Goal: Task Accomplishment & Management: Manage account settings

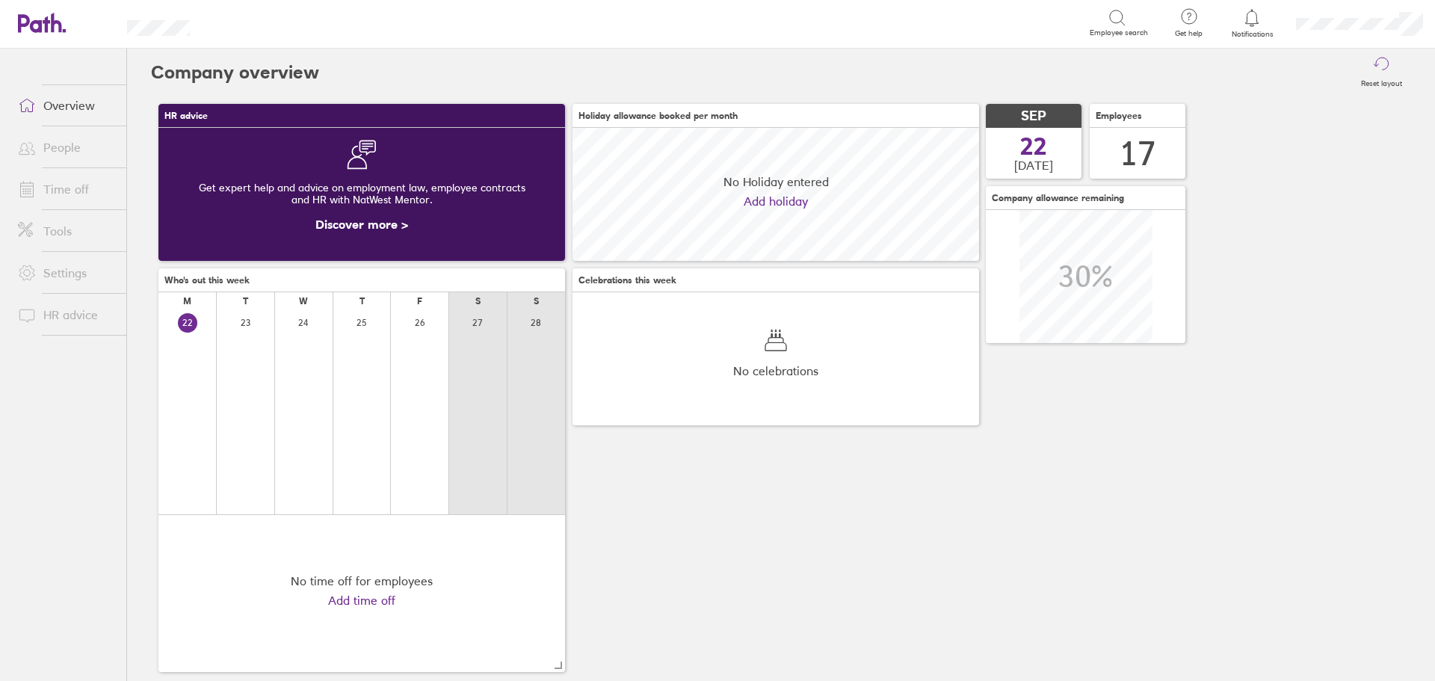
scroll to position [133, 407]
click at [64, 189] on link "Time off" at bounding box center [66, 189] width 120 height 30
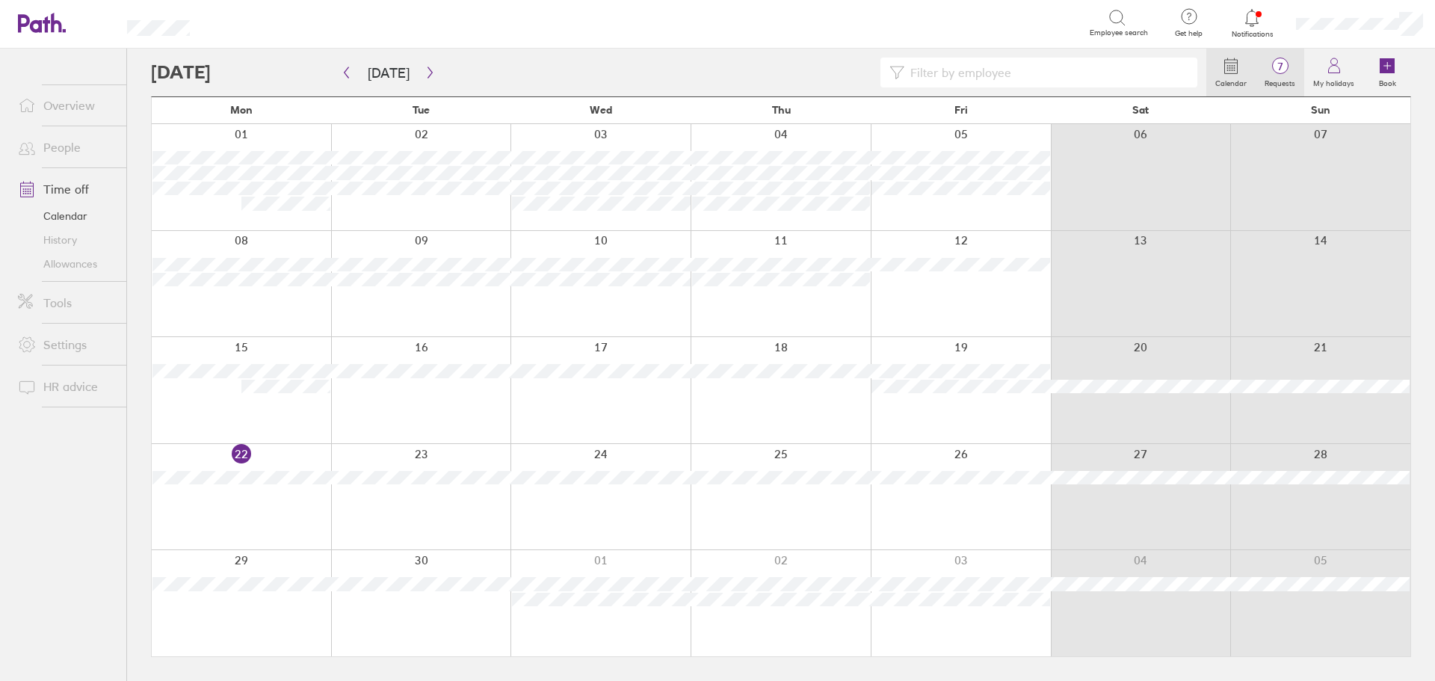
click at [1273, 72] on span "7" at bounding box center [1280, 67] width 49 height 12
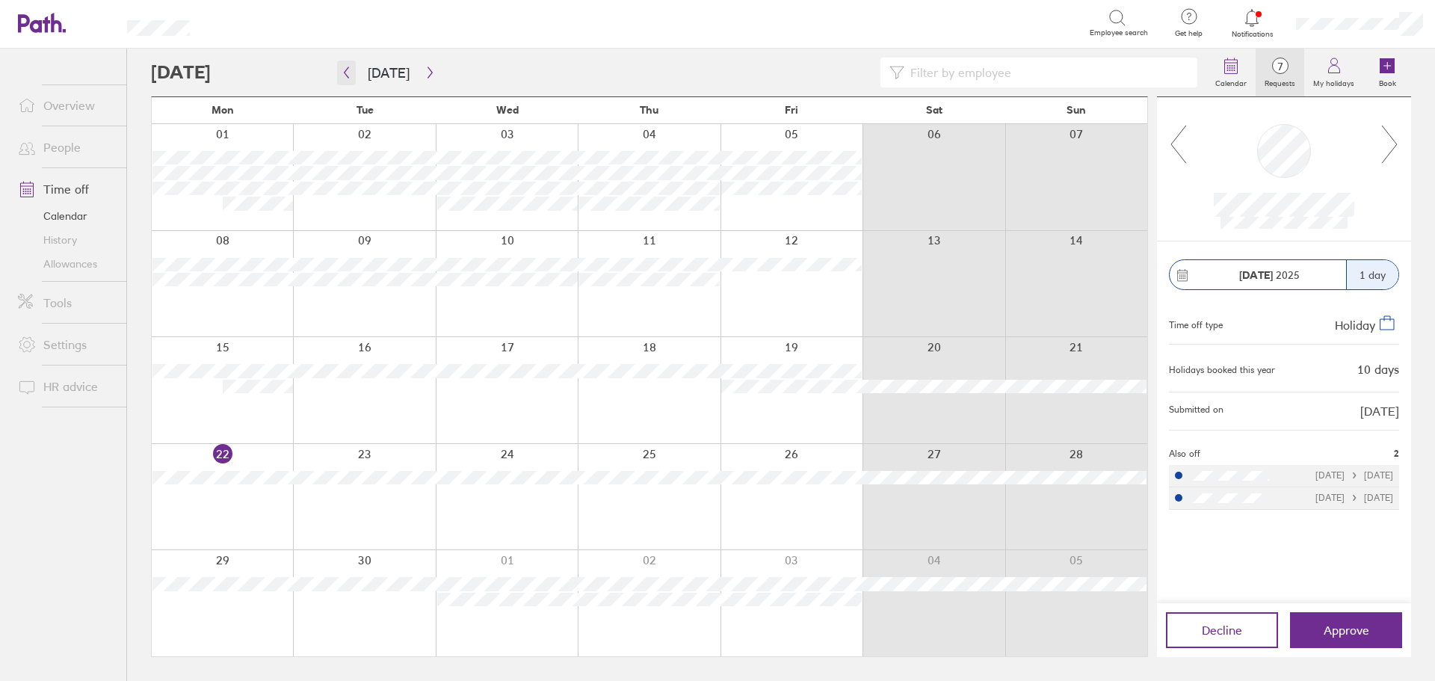
click at [345, 70] on icon "button" at bounding box center [346, 73] width 11 height 12
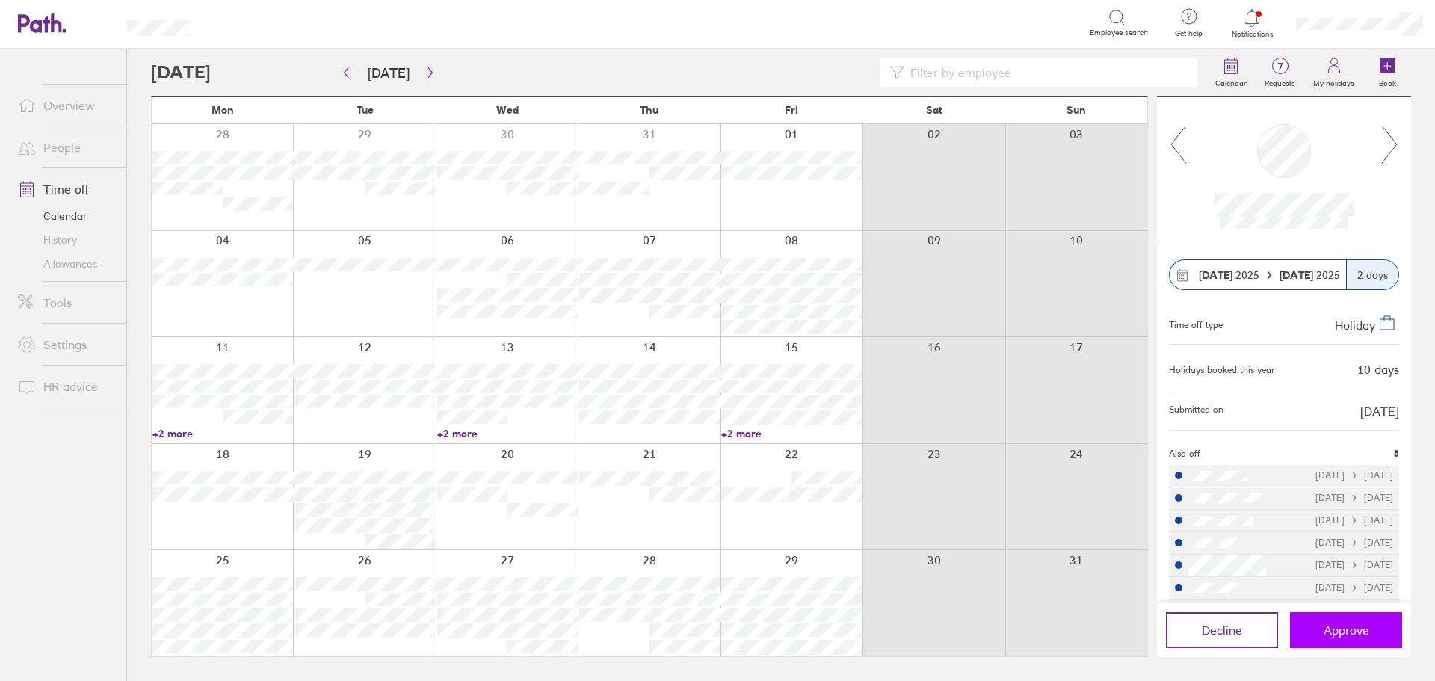
click at [1354, 630] on span "Approve" at bounding box center [1347, 629] width 46 height 13
drag, startPoint x: 1346, startPoint y: 626, endPoint x: 1125, endPoint y: 623, distance: 220.5
click at [1345, 626] on span "Approve" at bounding box center [1347, 629] width 46 height 13
click at [1316, 630] on button "Approve" at bounding box center [1346, 630] width 112 height 36
click at [1343, 630] on span "Approve" at bounding box center [1347, 629] width 46 height 13
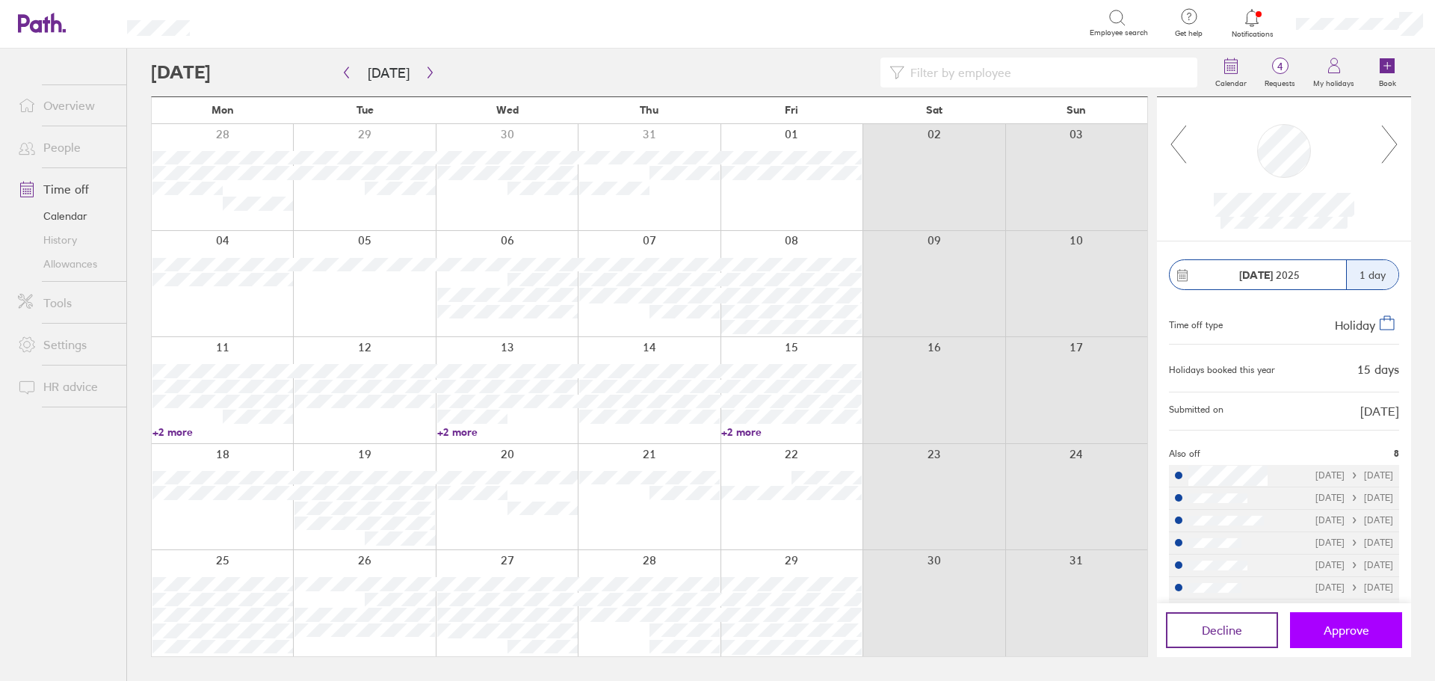
click at [1351, 640] on button "Approve" at bounding box center [1346, 630] width 112 height 36
click at [1351, 641] on button "Approve" at bounding box center [1346, 630] width 112 height 36
click at [1325, 622] on button "Approve" at bounding box center [1346, 630] width 112 height 36
click at [1353, 629] on span "Approve" at bounding box center [1347, 629] width 46 height 13
click at [949, 71] on input at bounding box center [1046, 72] width 284 height 28
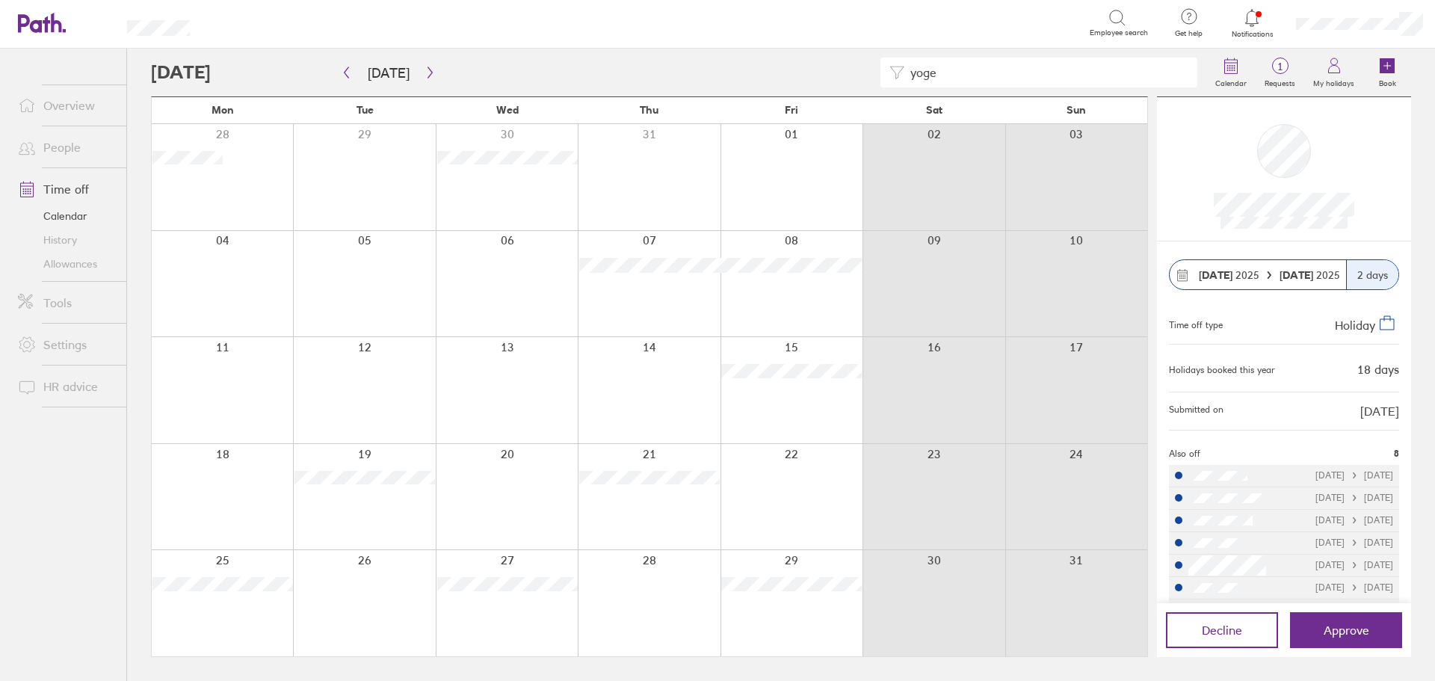
type input "yoge"
click at [1320, 629] on button "Approve" at bounding box center [1346, 630] width 112 height 36
click at [65, 112] on link "Overview" at bounding box center [66, 105] width 120 height 30
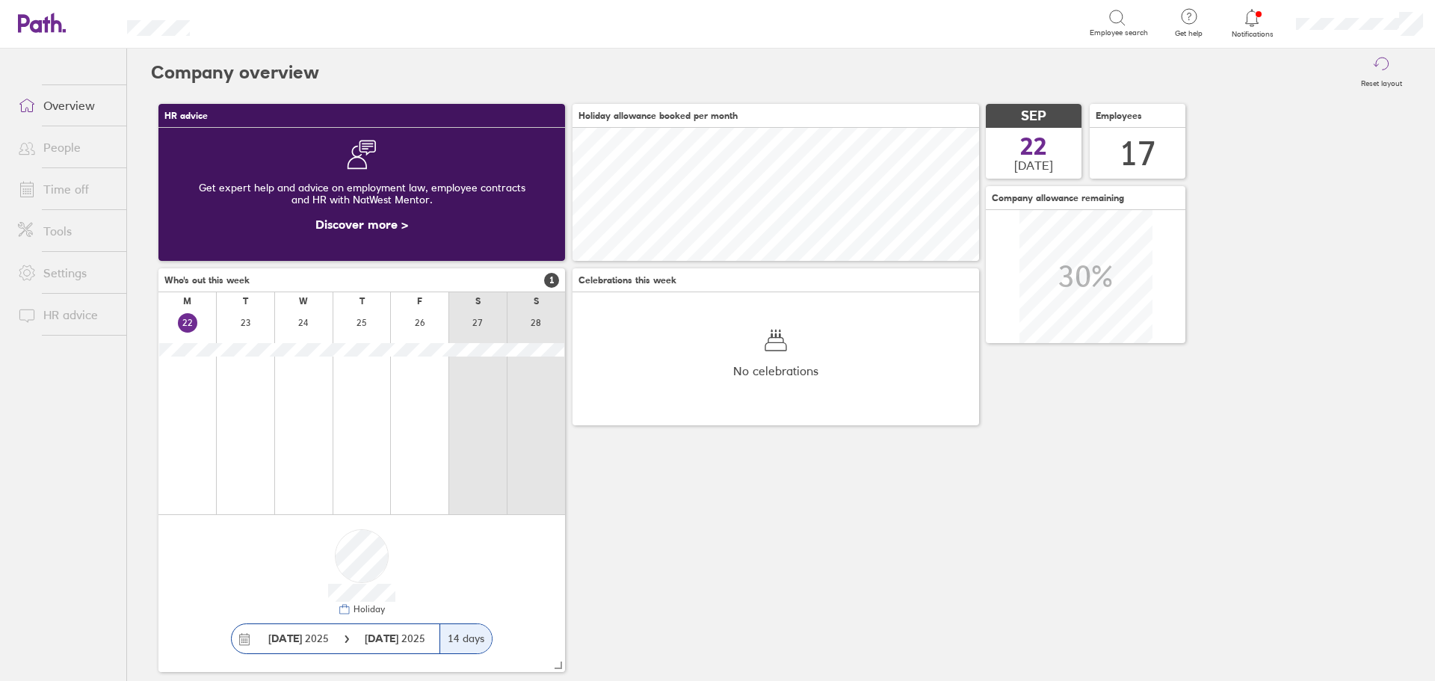
scroll to position [133, 407]
click at [78, 199] on link "Time off" at bounding box center [66, 189] width 120 height 30
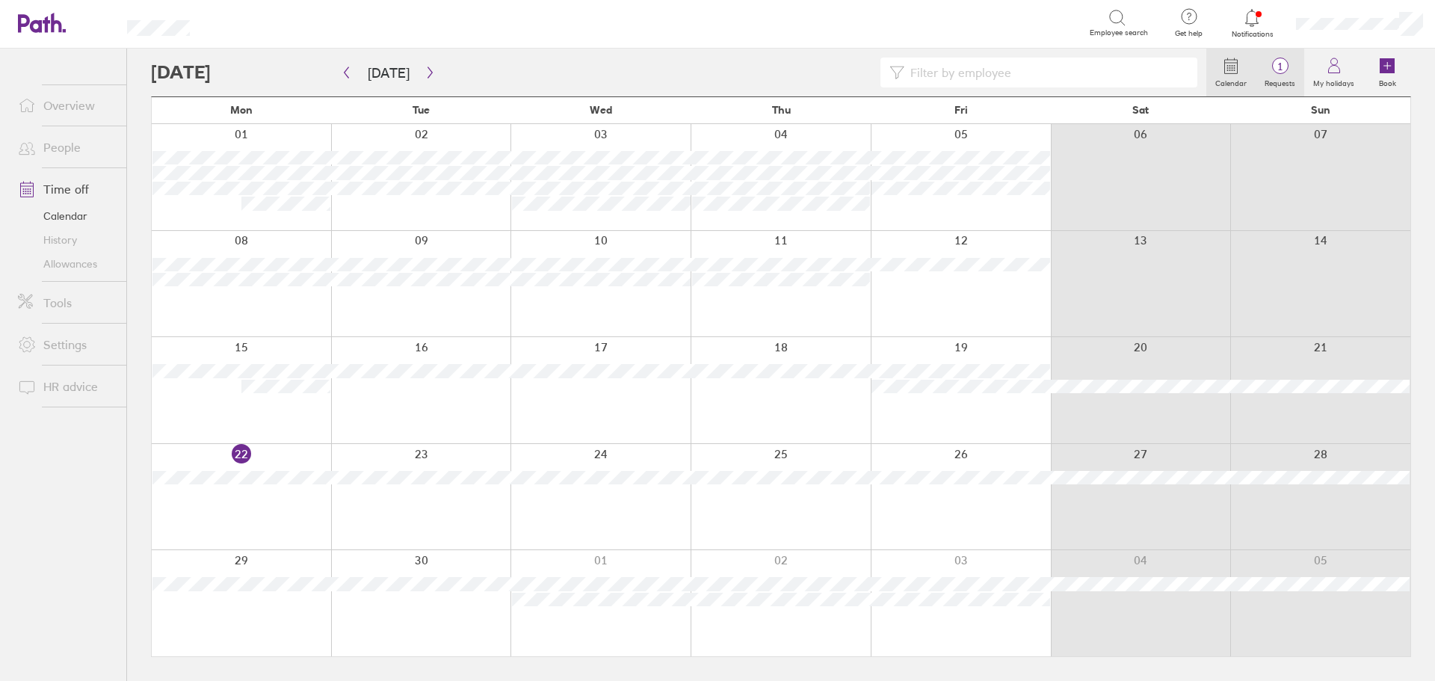
click at [1279, 75] on label "Requests" at bounding box center [1280, 81] width 49 height 13
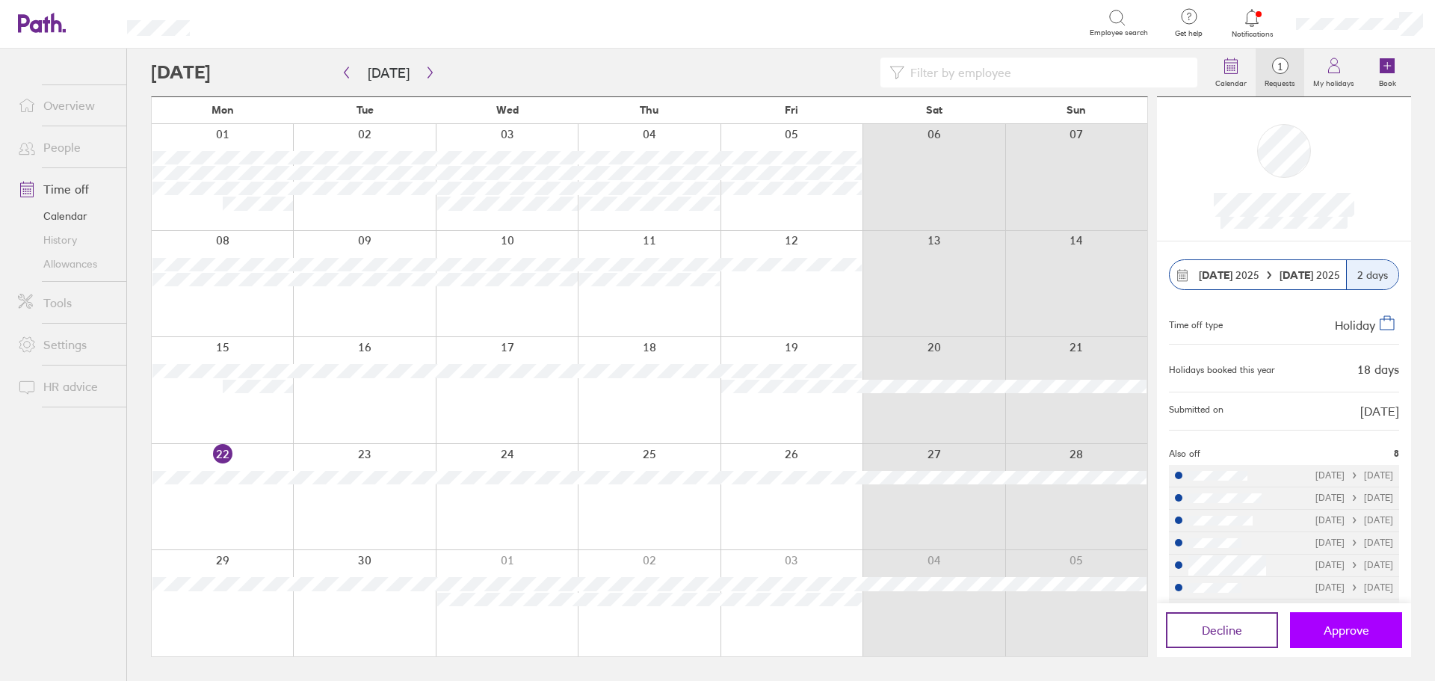
click at [1361, 635] on span "Approve" at bounding box center [1347, 629] width 46 height 13
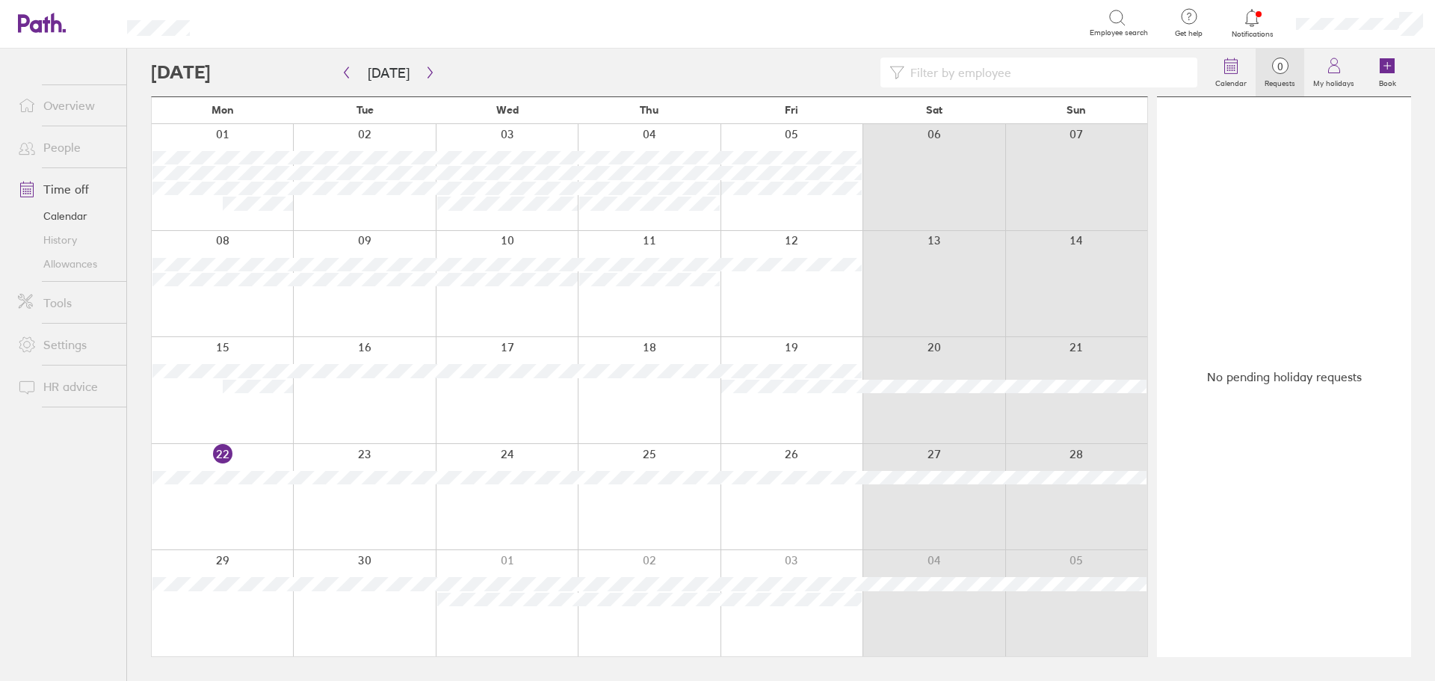
click at [80, 267] on link "Allowances" at bounding box center [66, 264] width 120 height 24
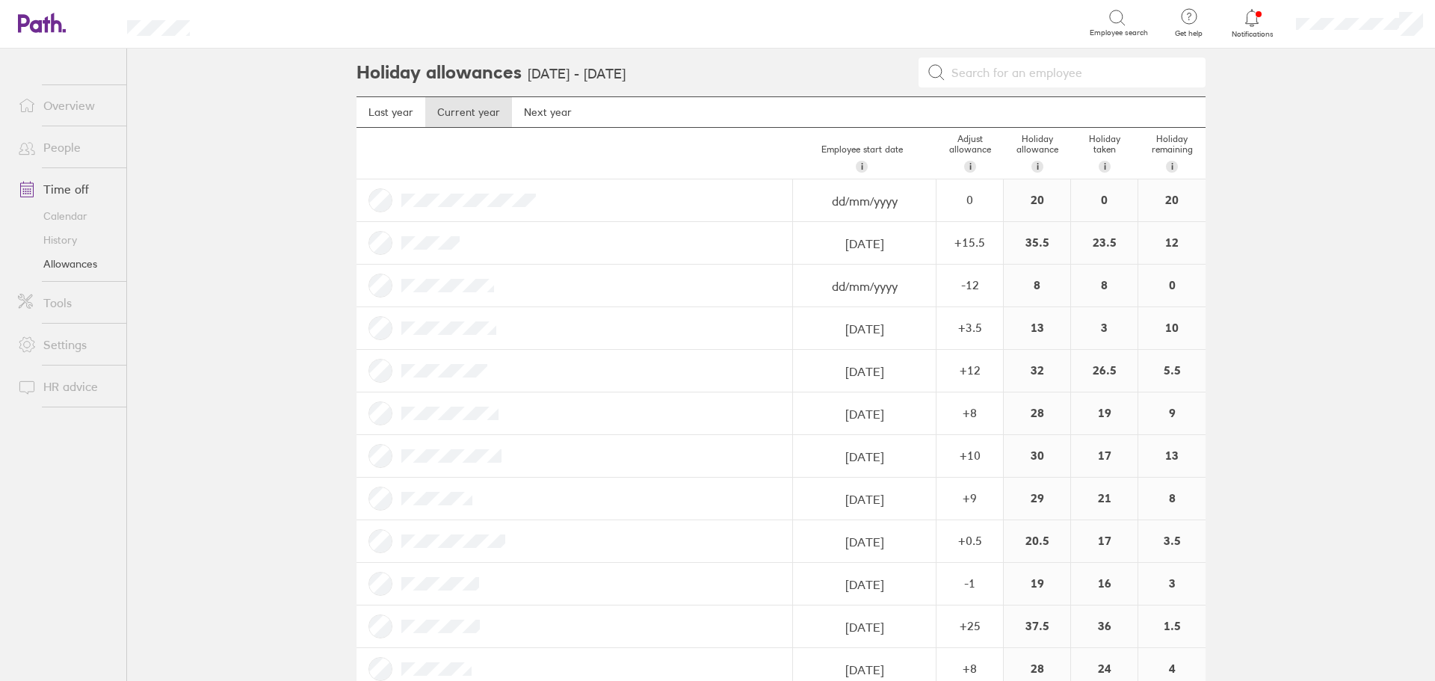
click at [83, 102] on link "Overview" at bounding box center [66, 105] width 120 height 30
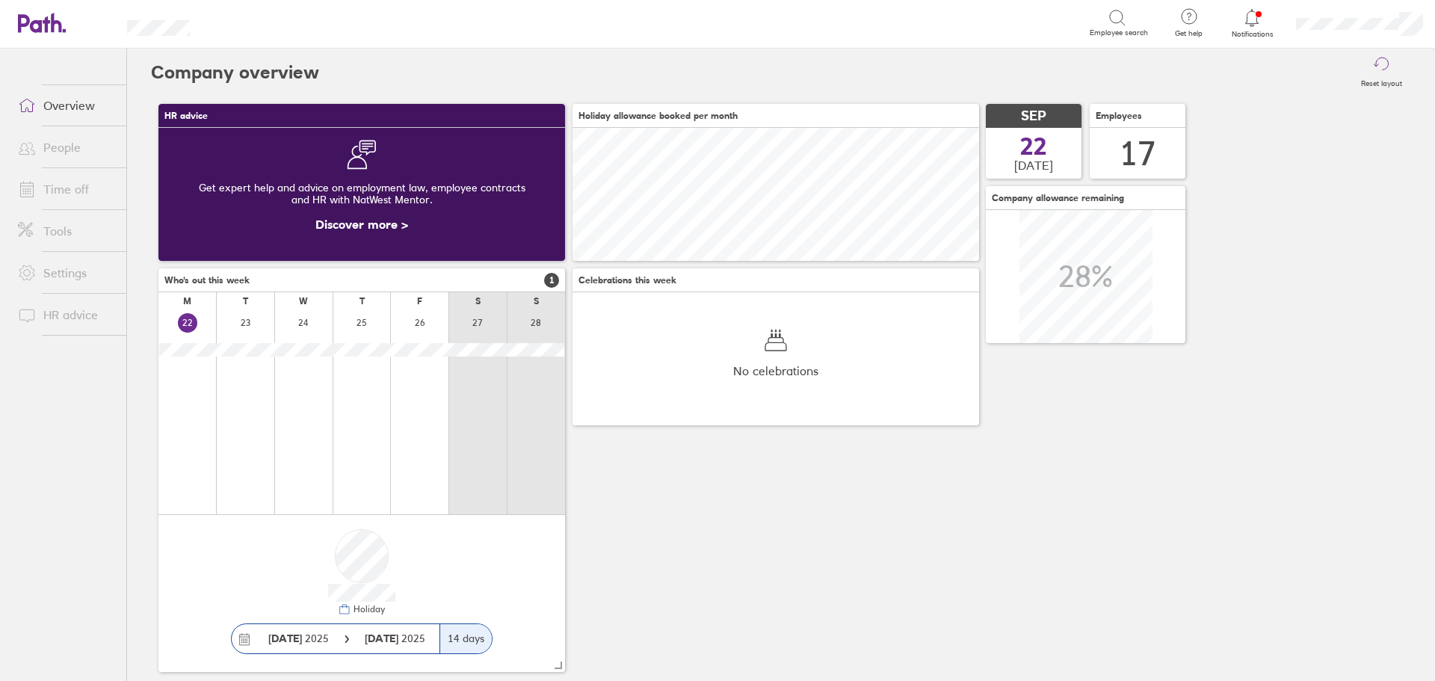
scroll to position [133, 407]
click at [67, 195] on link "Time off" at bounding box center [66, 189] width 120 height 30
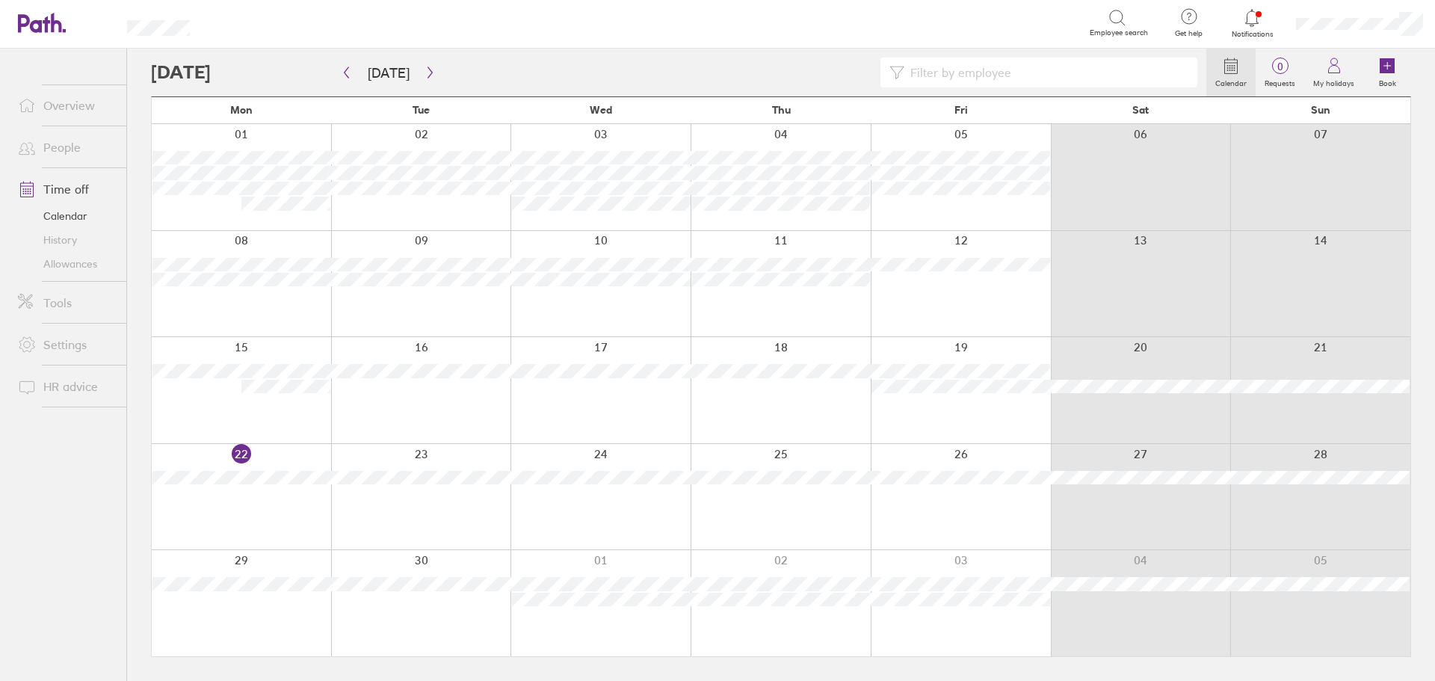
click at [970, 80] on input at bounding box center [1046, 72] width 284 height 28
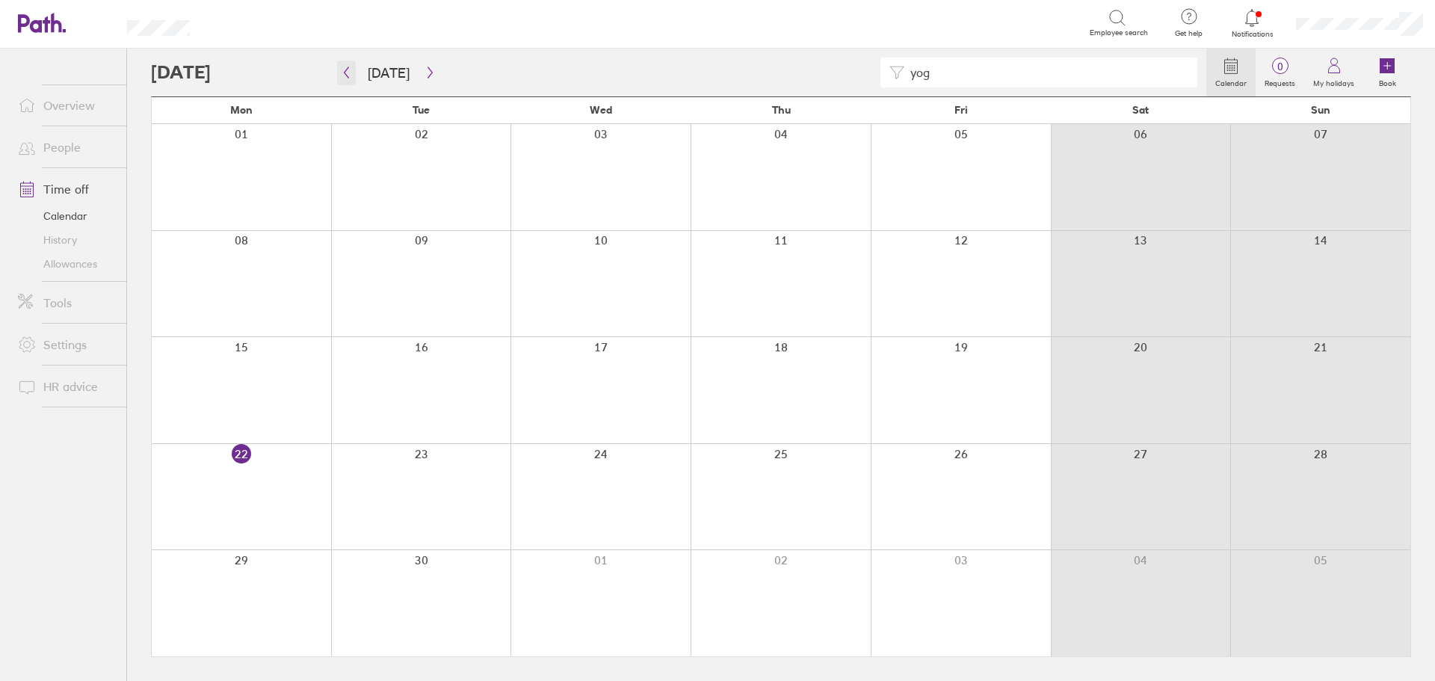
type input "yog"
click at [344, 75] on icon "button" at bounding box center [346, 73] width 11 height 12
click at [428, 68] on icon "button" at bounding box center [430, 73] width 11 height 12
